Goal: Task Accomplishment & Management: Manage account settings

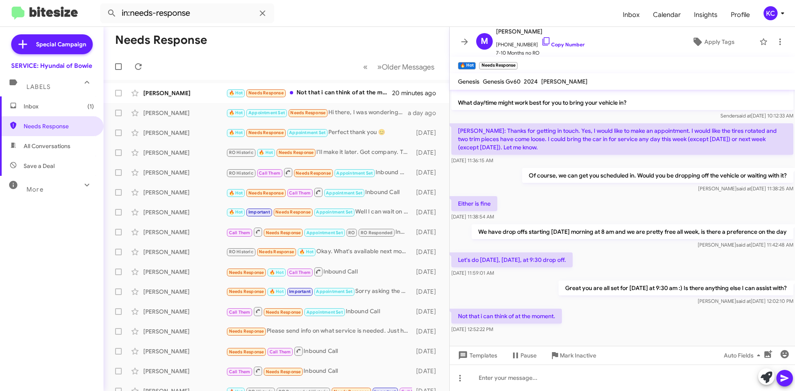
scroll to position [27, 0]
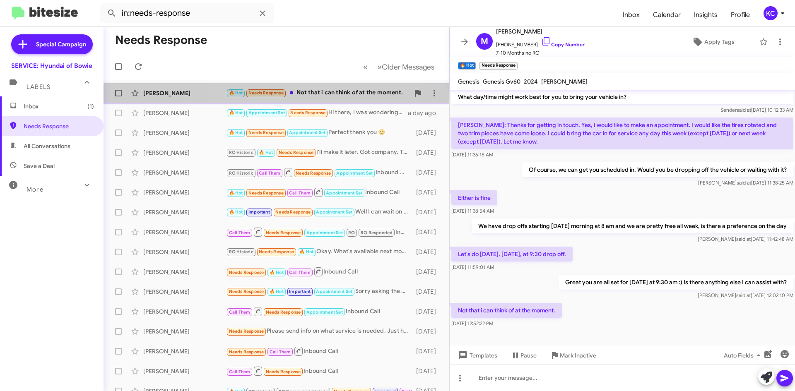
click at [320, 98] on div "Mark Jacobs 🔥 Hot Needs Response Not that i can think of at the moment. 20 minu…" at bounding box center [276, 93] width 332 height 17
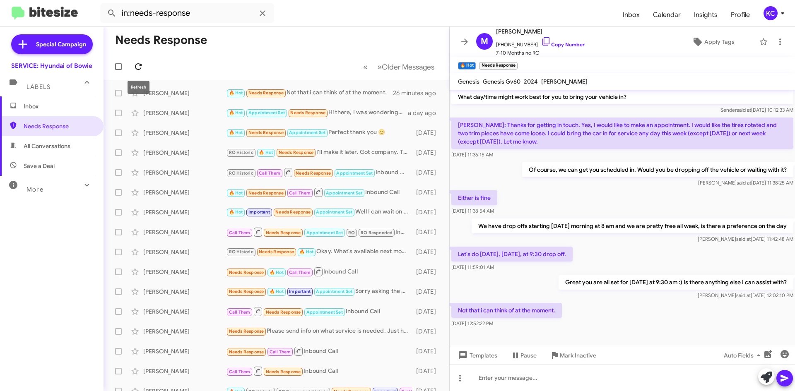
click at [140, 70] on icon at bounding box center [138, 67] width 10 height 10
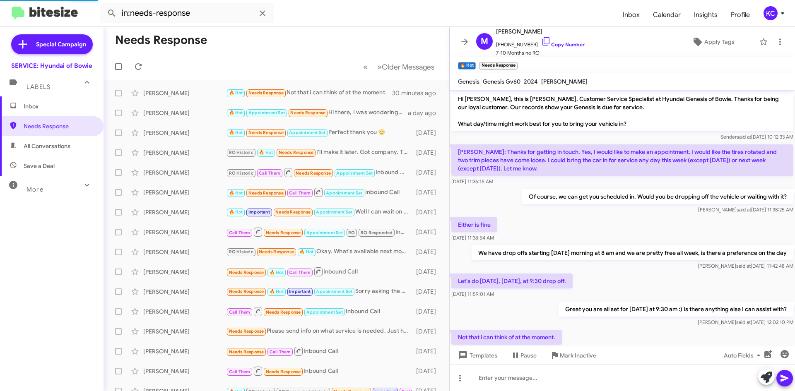
scroll to position [10, 0]
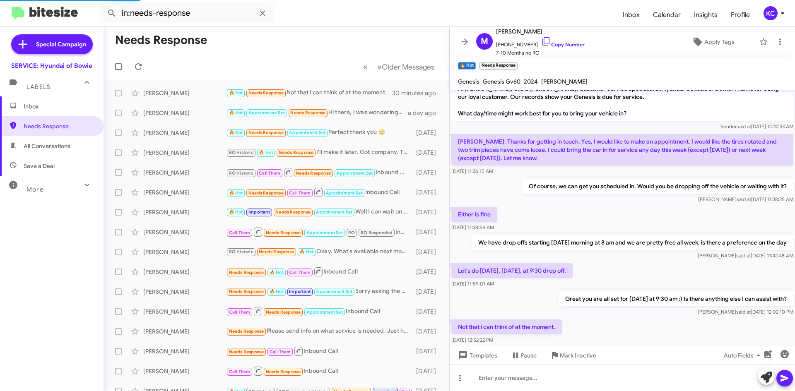
click at [767, 15] on div "KC" at bounding box center [770, 13] width 14 height 14
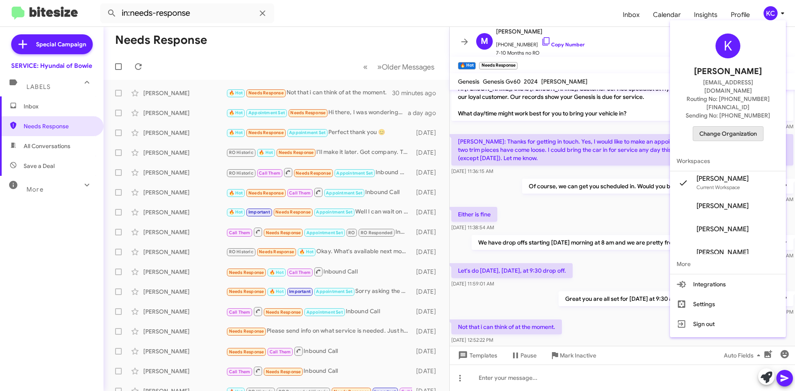
click at [754, 127] on span "Change Organization" at bounding box center [728, 134] width 58 height 14
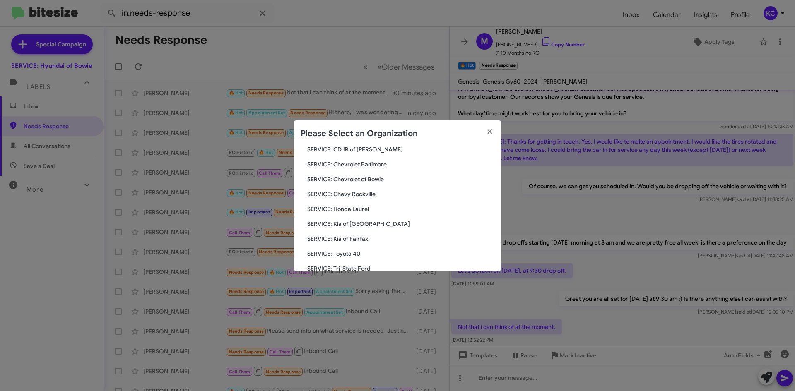
scroll to position [83, 0]
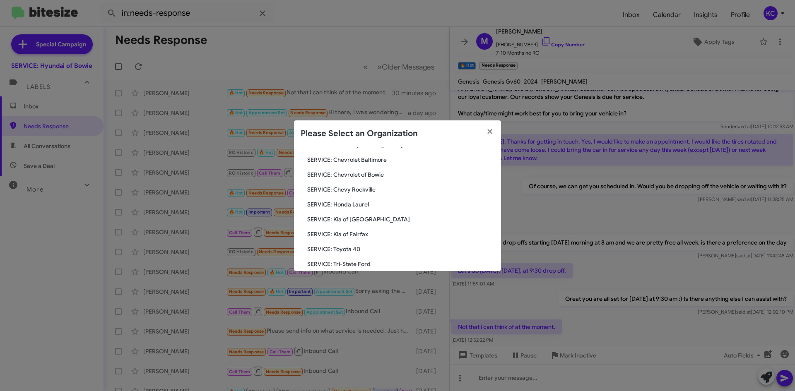
click at [371, 234] on span "SERVICE: Kia of Fairfax" at bounding box center [400, 234] width 187 height 8
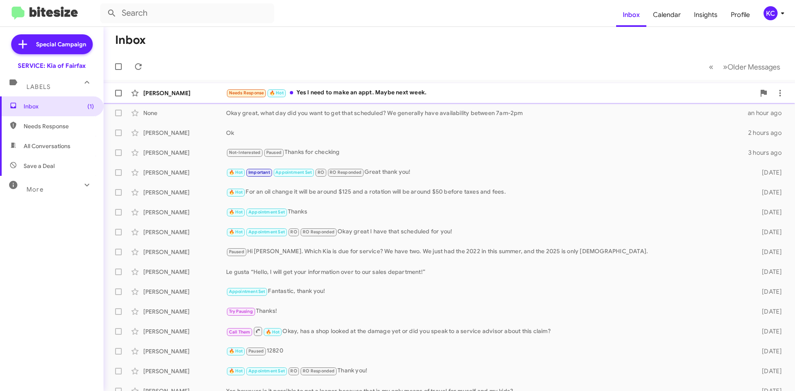
click at [400, 91] on div "Needs Response 🔥 Hot Yes I need to make an appt. Maybe next week." at bounding box center [490, 93] width 529 height 10
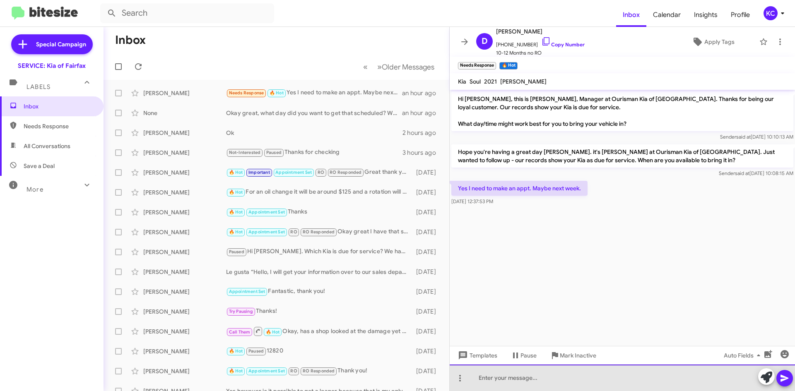
click at [530, 383] on div at bounding box center [622, 378] width 345 height 26
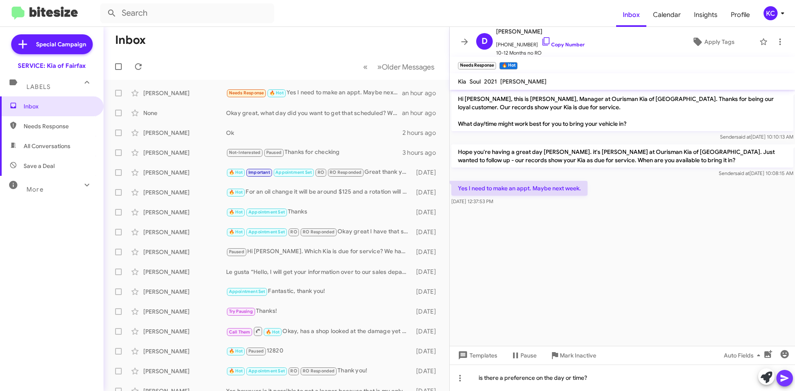
click at [789, 374] on icon at bounding box center [785, 378] width 10 height 10
click at [139, 67] on icon at bounding box center [138, 67] width 10 height 10
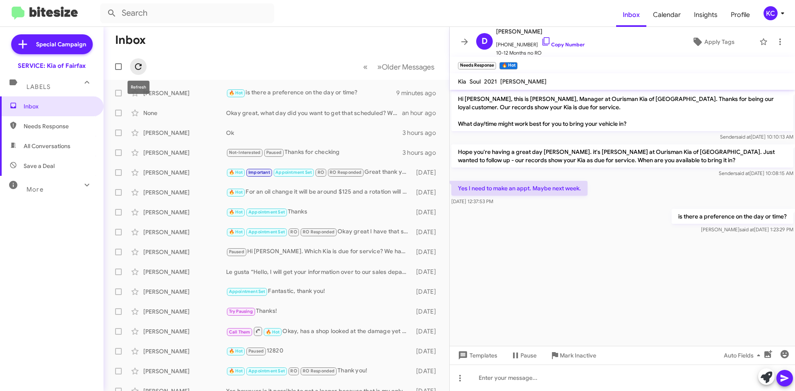
click at [141, 66] on icon at bounding box center [138, 66] width 7 height 7
click at [140, 61] on button at bounding box center [138, 66] width 17 height 17
click at [772, 15] on div "KC" at bounding box center [770, 13] width 14 height 14
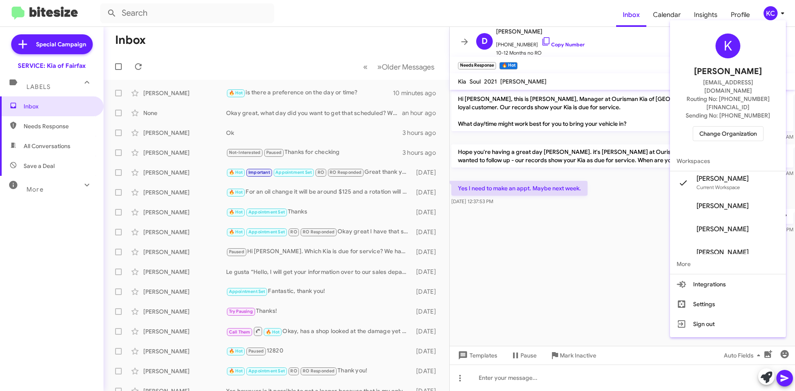
click at [738, 127] on span "Change Organization" at bounding box center [728, 134] width 58 height 14
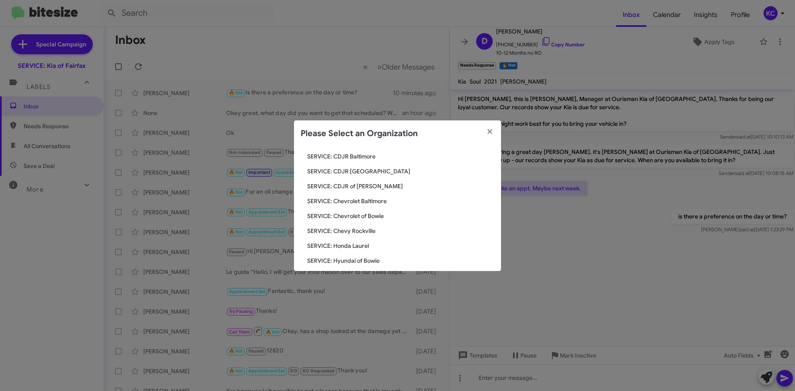
scroll to position [83, 0]
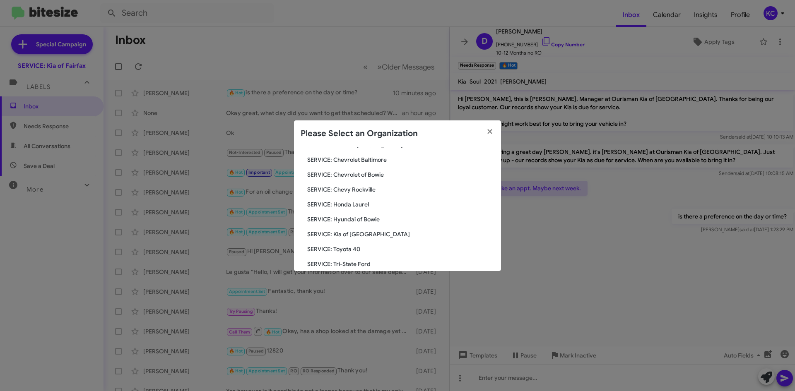
click at [365, 217] on span "SERVICE: Hyundai of Bowie" at bounding box center [400, 219] width 187 height 8
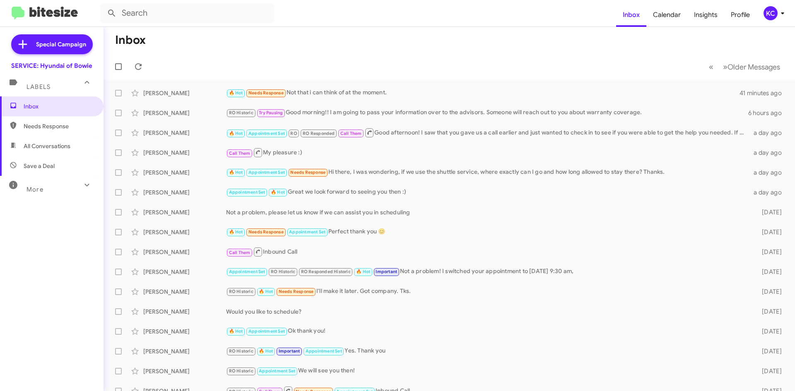
click at [792, 10] on mat-toolbar "Inbox Calendar Insights Profile KC" at bounding box center [397, 13] width 795 height 26
click at [773, 14] on div "KC" at bounding box center [770, 13] width 14 height 14
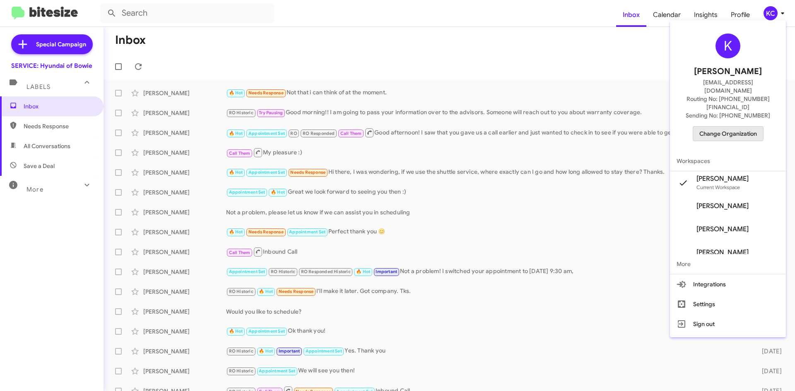
click at [726, 127] on span "Change Organization" at bounding box center [728, 134] width 58 height 14
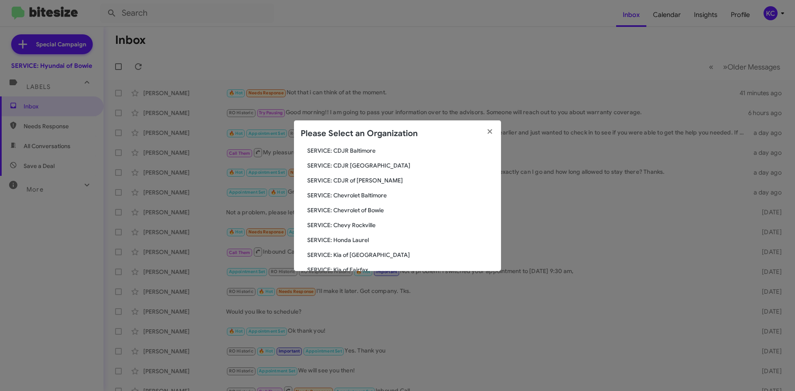
scroll to position [41, 0]
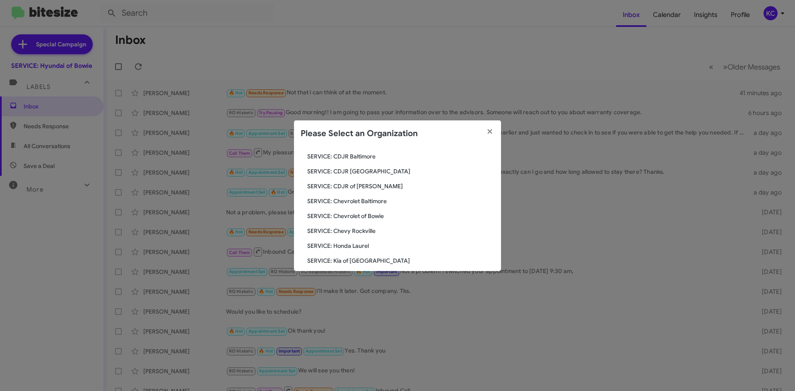
click at [364, 186] on span "SERVICE: CDJR of Bowie" at bounding box center [400, 186] width 187 height 8
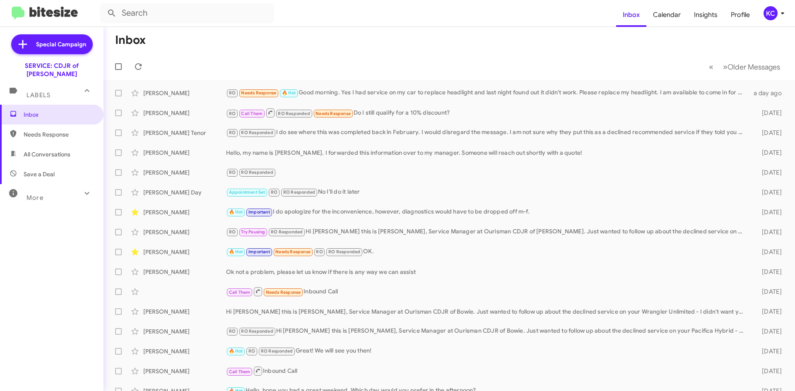
click at [776, 15] on div "KC" at bounding box center [770, 13] width 14 height 14
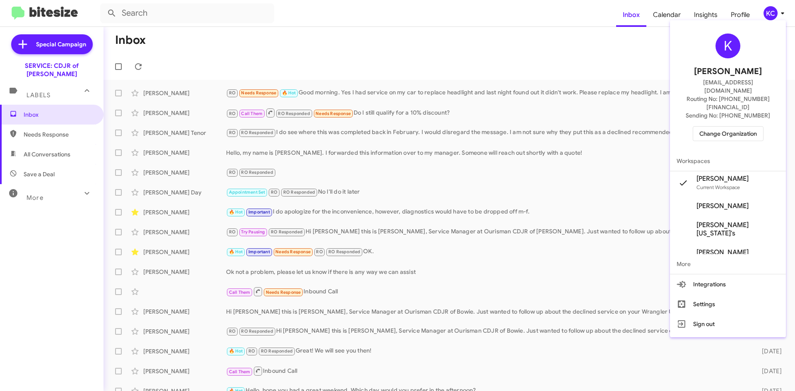
click at [745, 127] on span "Change Organization" at bounding box center [728, 134] width 58 height 14
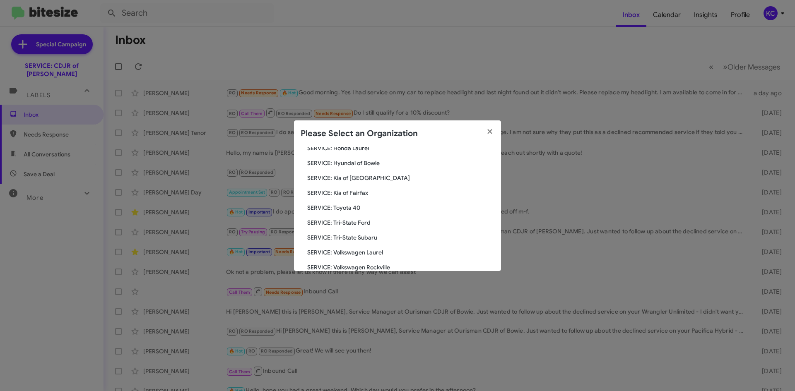
scroll to position [138, 0]
click at [354, 222] on span "SERVICE: Tri-State Subaru" at bounding box center [400, 224] width 187 height 8
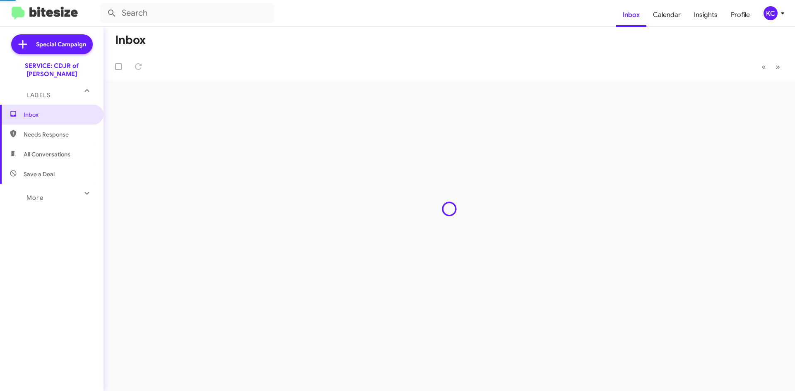
click at [355, 223] on div "Inbox « Previous » Next" at bounding box center [449, 209] width 691 height 364
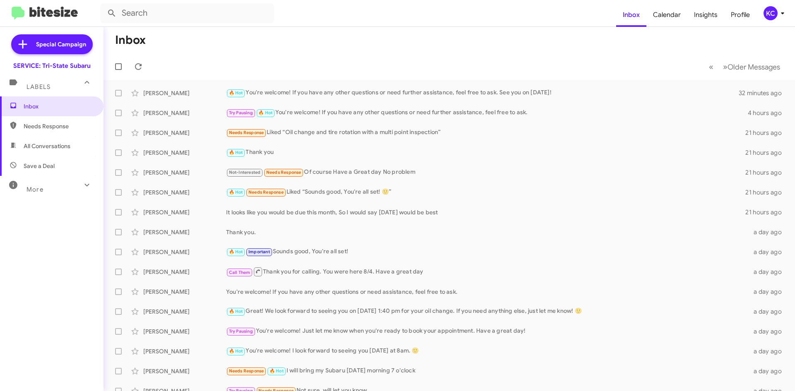
click at [771, 10] on div "KC" at bounding box center [770, 13] width 14 height 14
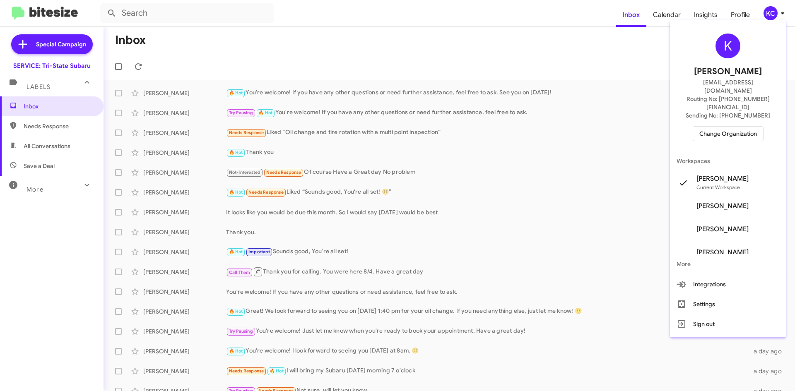
click at [747, 127] on span "Change Organization" at bounding box center [728, 134] width 58 height 14
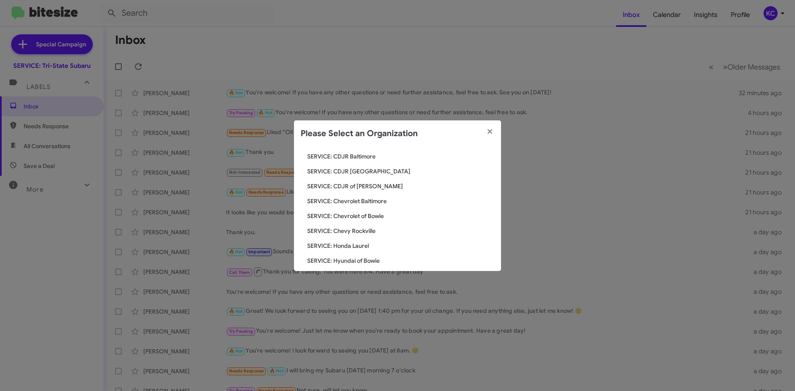
scroll to position [83, 0]
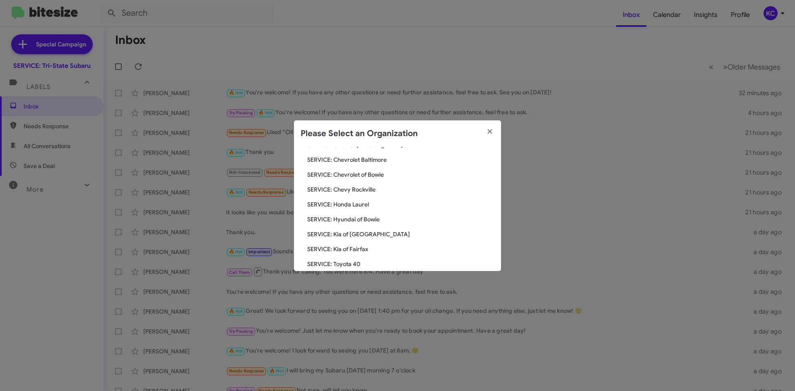
click at [366, 222] on span "SERVICE: Hyundai of Bowie" at bounding box center [400, 219] width 187 height 8
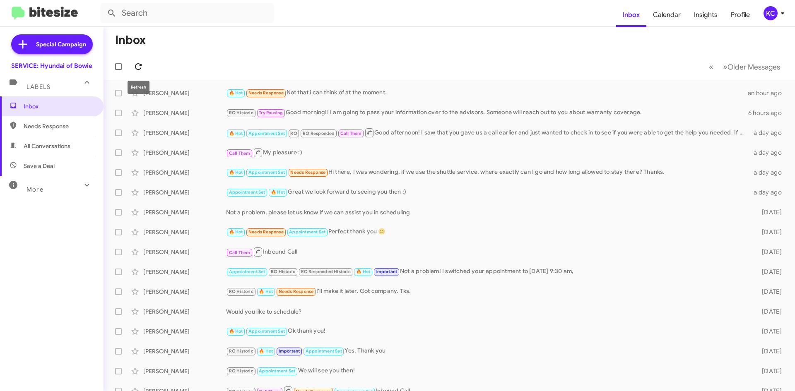
click at [139, 65] on icon at bounding box center [138, 67] width 10 height 10
click at [144, 65] on span at bounding box center [138, 67] width 17 height 10
click at [760, 11] on button "KC" at bounding box center [770, 13] width 29 height 14
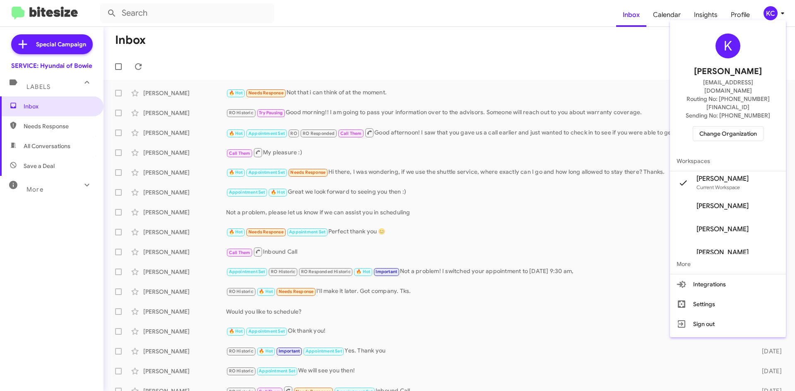
click at [735, 127] on span "Change Organization" at bounding box center [728, 134] width 58 height 14
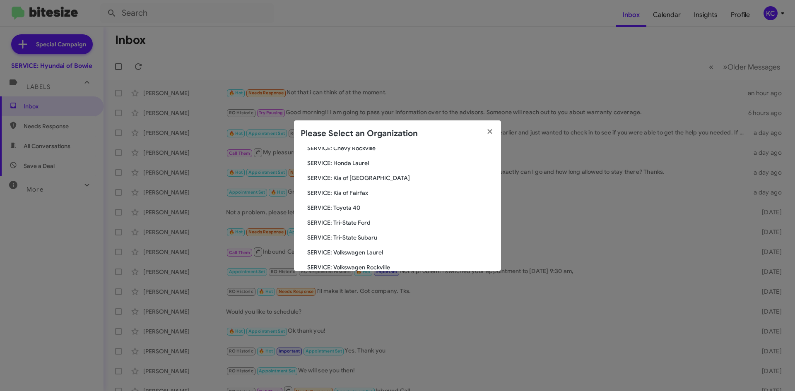
scroll to position [138, 0]
click at [370, 221] on span "SERVICE: Tri-State Subaru" at bounding box center [400, 224] width 187 height 8
click at [371, 222] on span "SERVICE: Tri-State Subaru" at bounding box center [400, 224] width 187 height 8
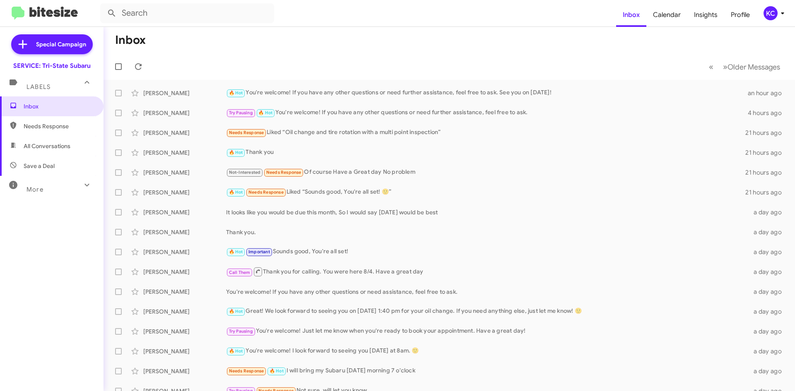
click at [765, 14] on div "KC" at bounding box center [770, 13] width 14 height 14
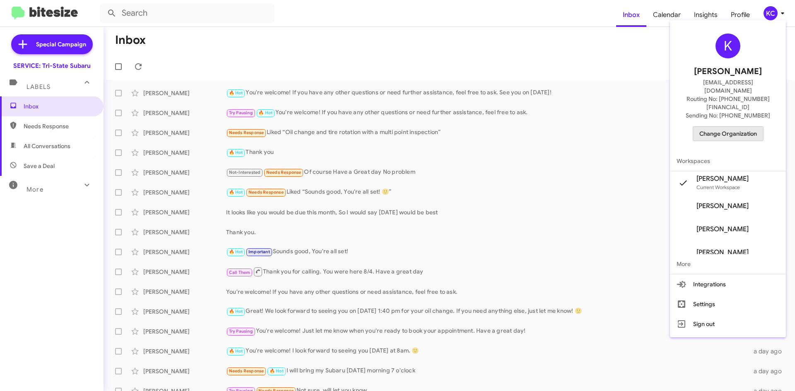
click at [754, 127] on span "Change Organization" at bounding box center [728, 134] width 58 height 14
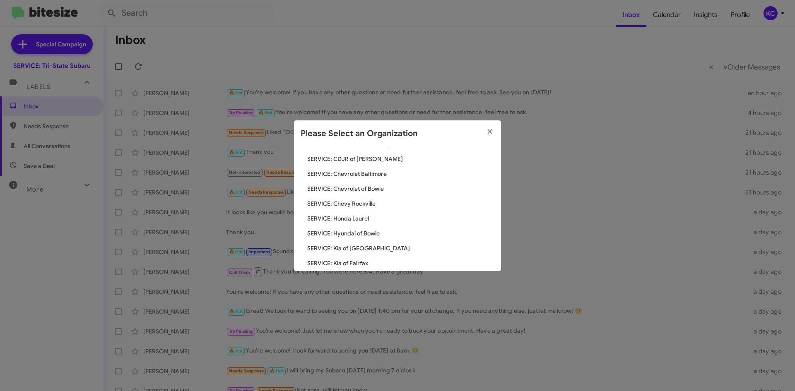
scroll to position [83, 0]
click at [378, 219] on span "SERVICE: Hyundai of Bowie" at bounding box center [400, 219] width 187 height 8
